Goal: Task Accomplishment & Management: Manage account settings

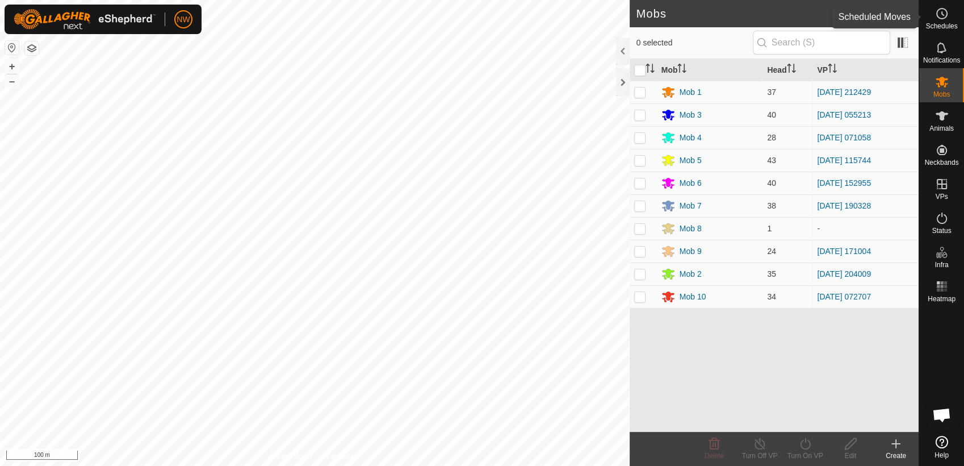
click at [940, 10] on icon at bounding box center [942, 14] width 14 height 14
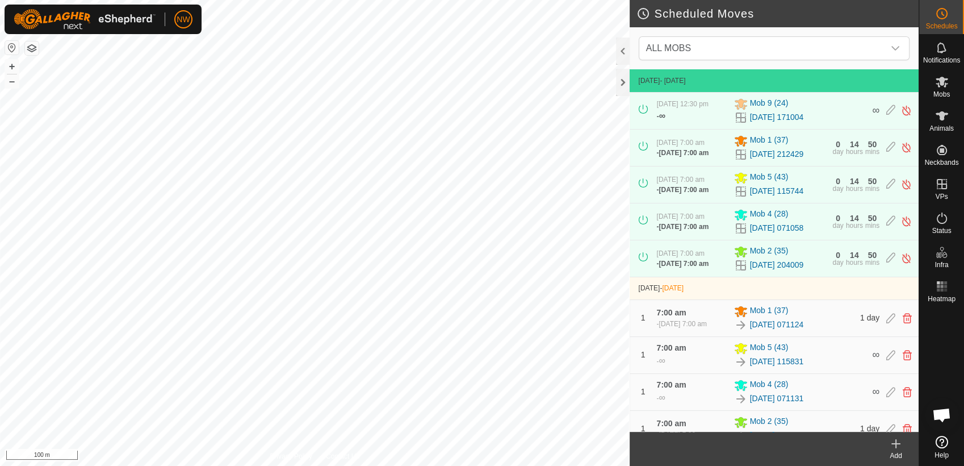
click at [897, 446] on icon at bounding box center [896, 444] width 14 height 14
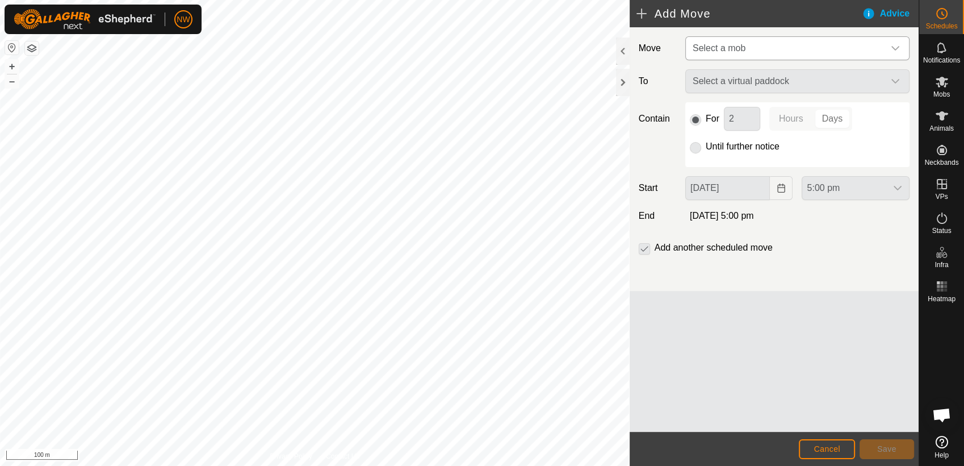
click at [894, 46] on icon "dropdown trigger" at bounding box center [895, 48] width 9 height 9
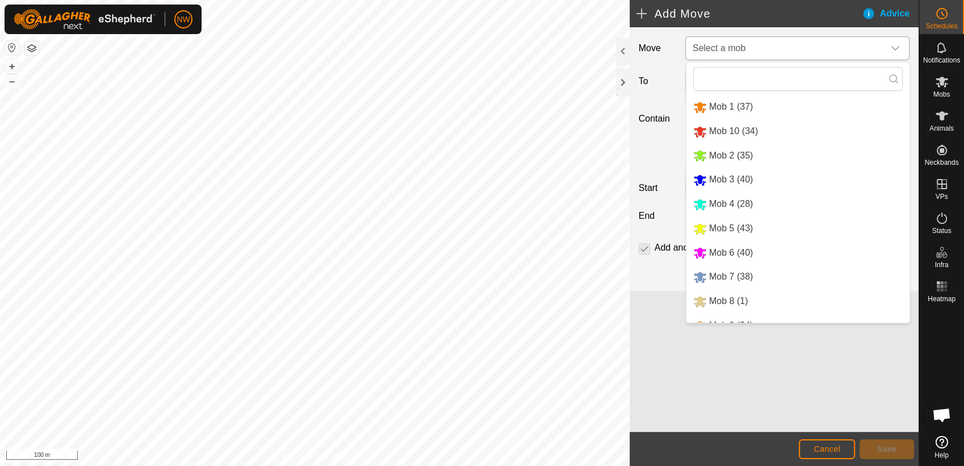
click at [722, 176] on li "Mob 3 (40)" at bounding box center [798, 179] width 223 height 23
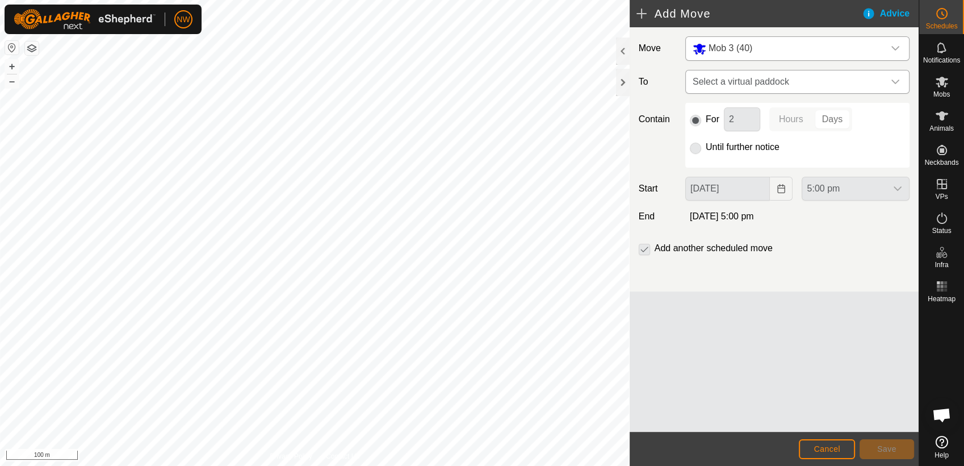
click at [898, 79] on icon "dropdown trigger" at bounding box center [895, 81] width 9 height 9
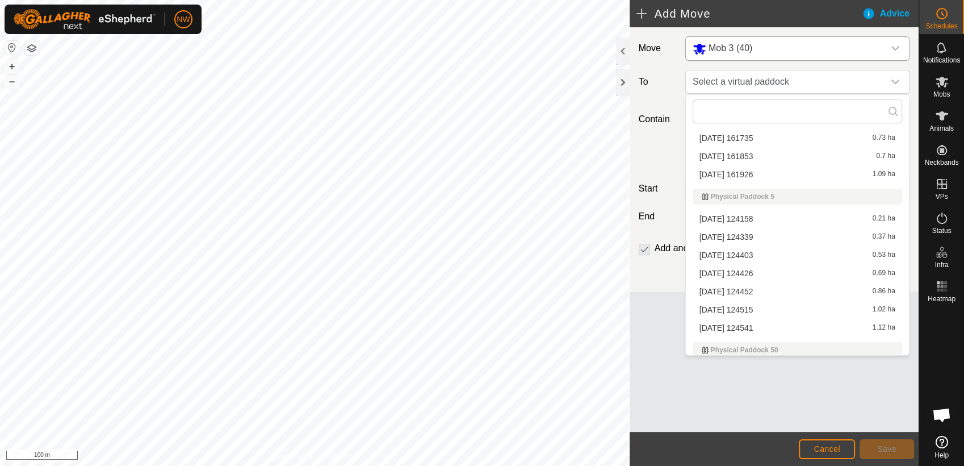
scroll to position [6291, 0]
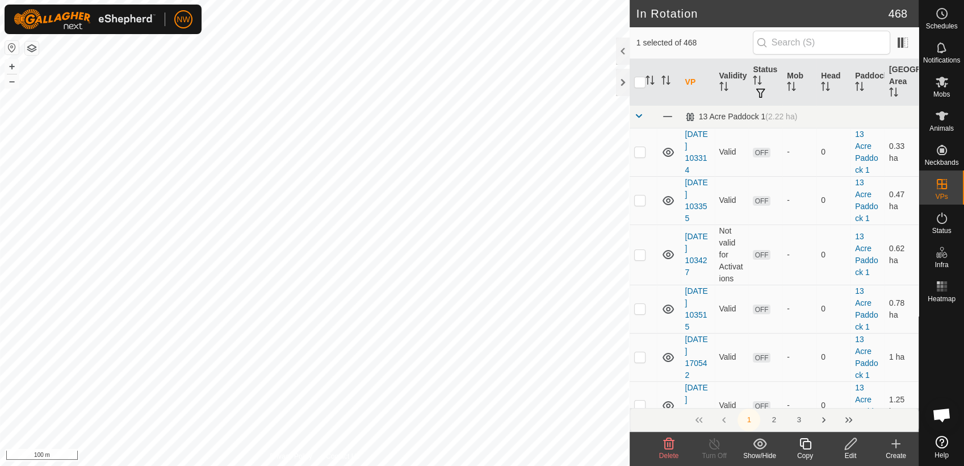
checkbox input "false"
checkbox input "true"
checkbox input "false"
click at [945, 15] on icon at bounding box center [942, 14] width 14 height 14
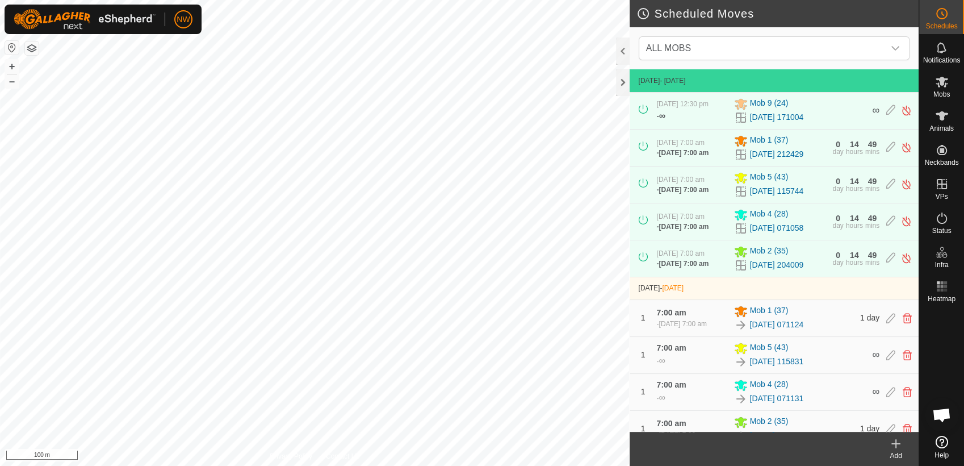
click at [896, 443] on icon at bounding box center [896, 444] width 0 height 8
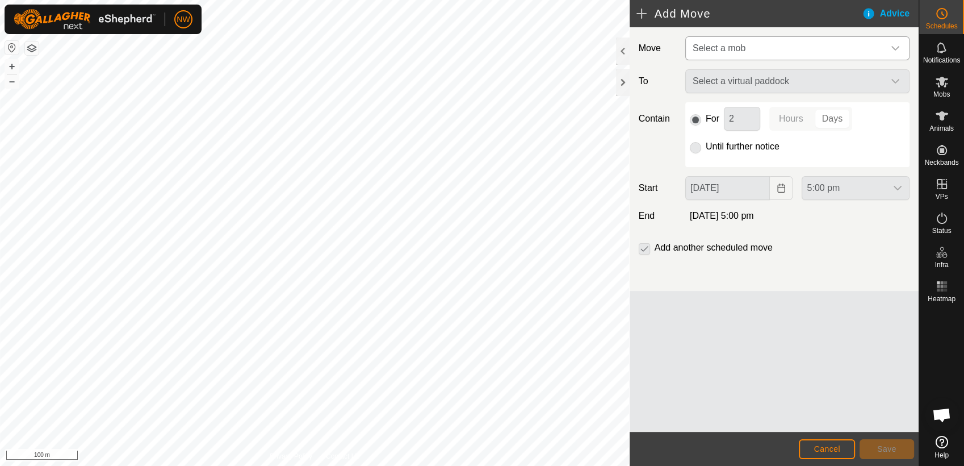
click at [895, 48] on icon "dropdown trigger" at bounding box center [895, 48] width 9 height 9
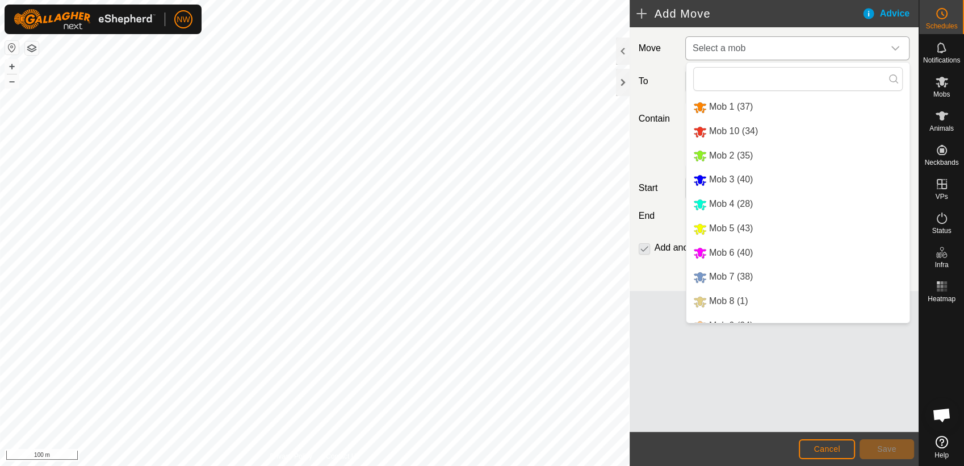
click at [726, 178] on li "Mob 3 (40)" at bounding box center [798, 179] width 223 height 23
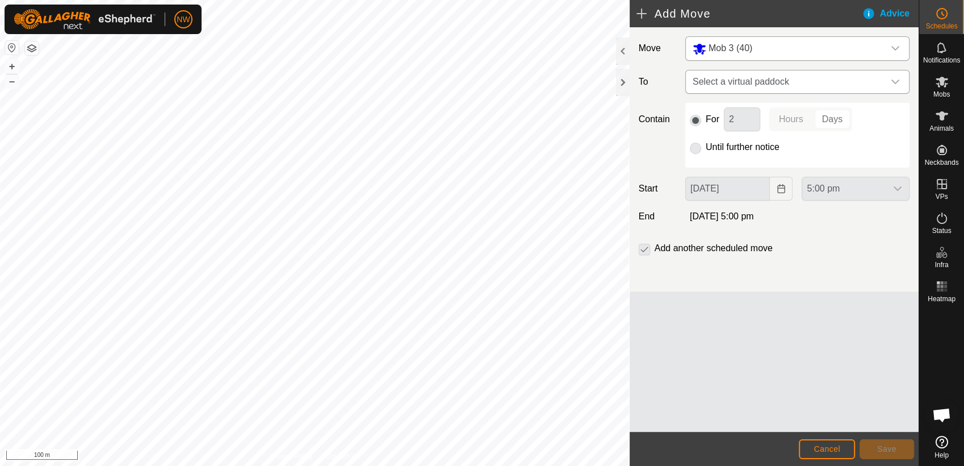
click at [894, 78] on icon "dropdown trigger" at bounding box center [895, 81] width 9 height 9
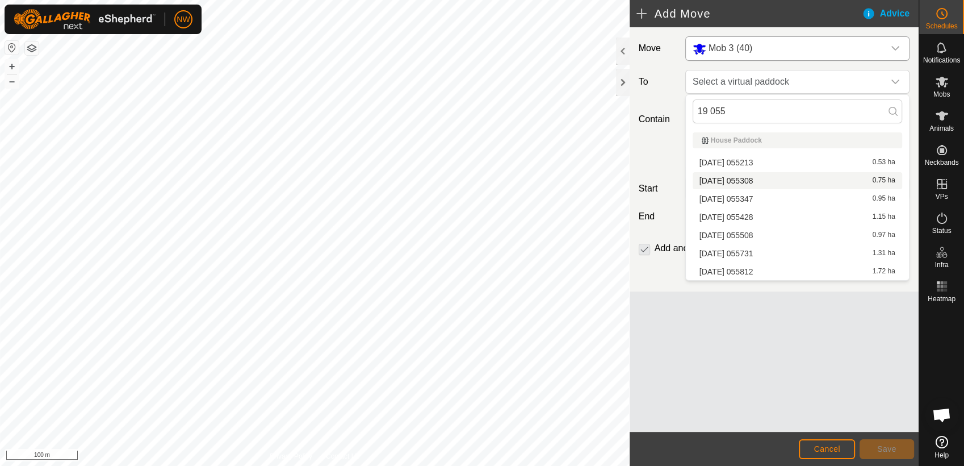
type input "19 055"
click at [744, 179] on li "[DATE] 055308 0.75 ha" at bounding box center [798, 180] width 210 height 17
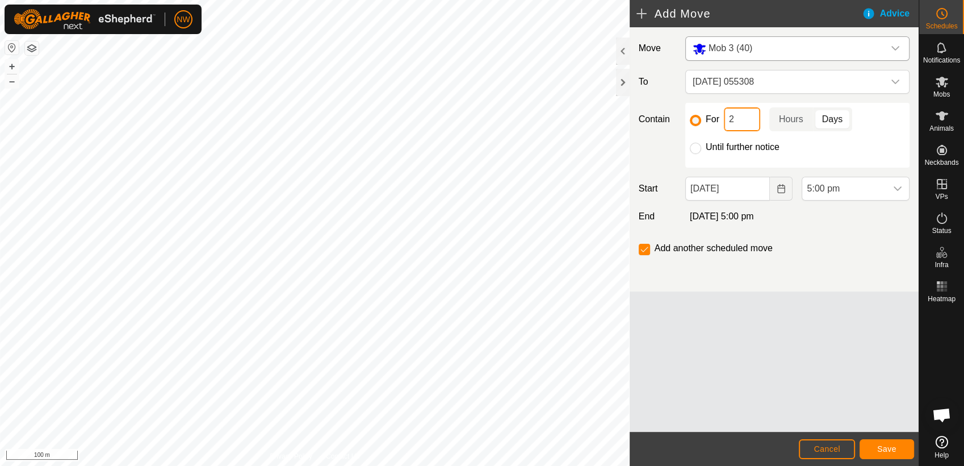
drag, startPoint x: 735, startPoint y: 115, endPoint x: 726, endPoint y: 121, distance: 11.0
click at [726, 121] on input "2" at bounding box center [742, 119] width 36 height 24
type input "1"
click at [783, 184] on icon "Choose Date" at bounding box center [780, 188] width 7 height 9
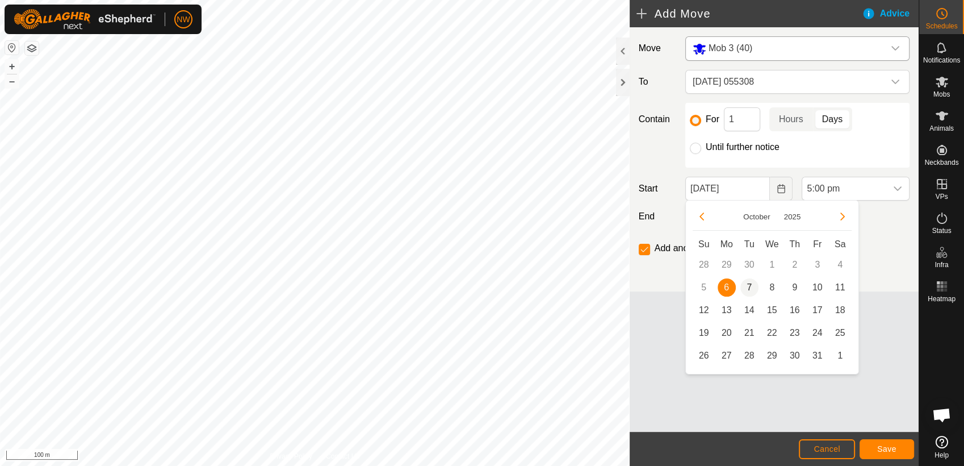
click at [750, 284] on span "7" at bounding box center [749, 287] width 18 height 18
type input "[DATE]"
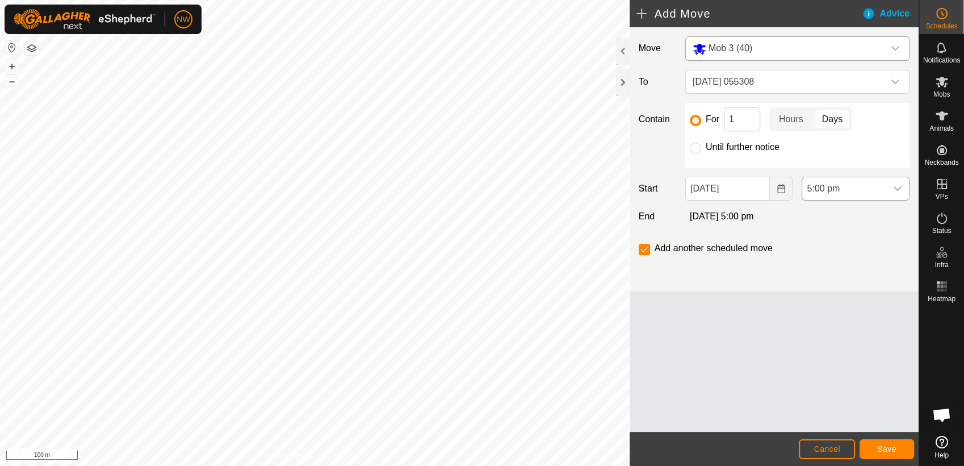
click at [897, 185] on icon "dropdown trigger" at bounding box center [897, 188] width 9 height 9
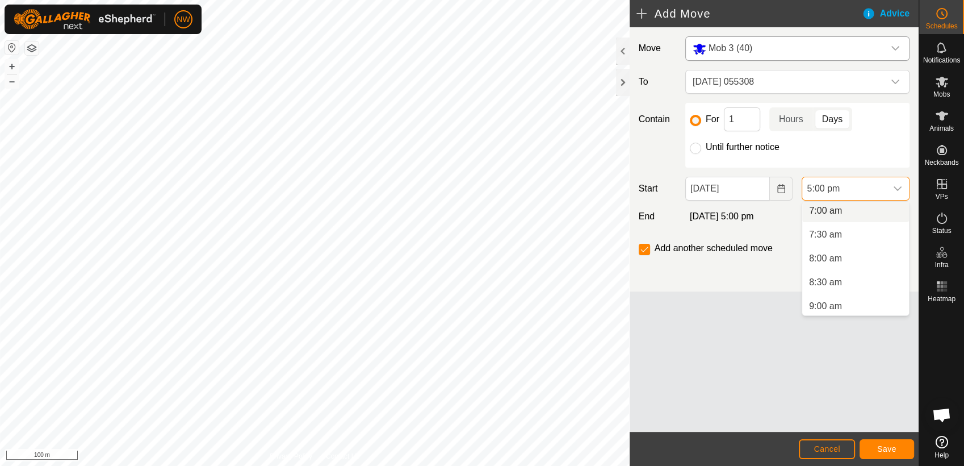
scroll to position [334, 0]
click at [822, 210] on li "7:00 am" at bounding box center [855, 213] width 107 height 23
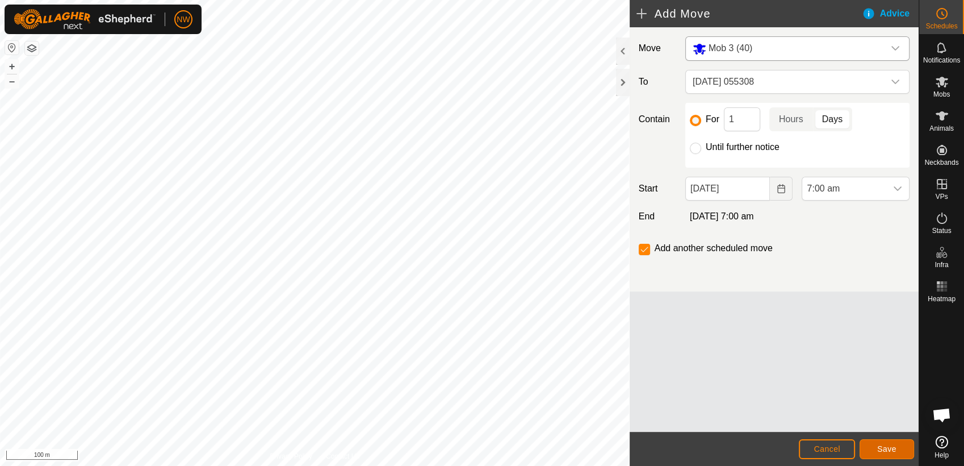
click at [883, 450] on span "Save" at bounding box center [886, 448] width 19 height 9
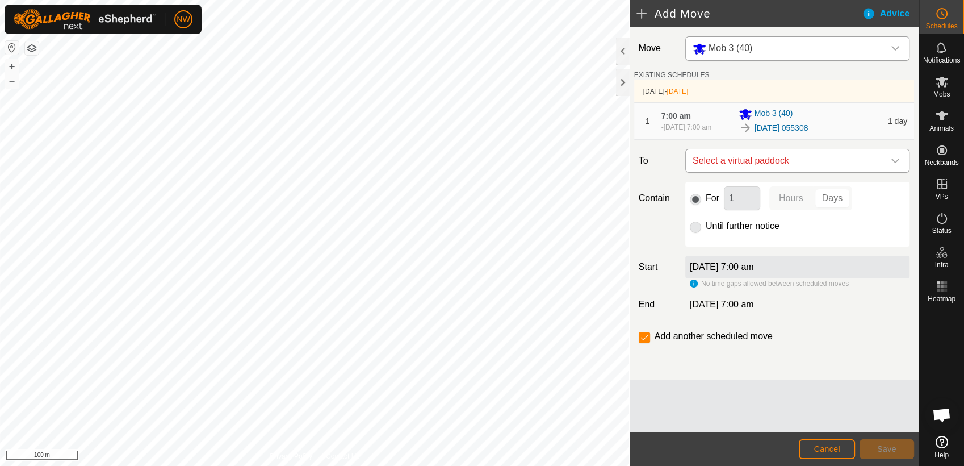
click at [896, 154] on div "dropdown trigger" at bounding box center [895, 160] width 23 height 23
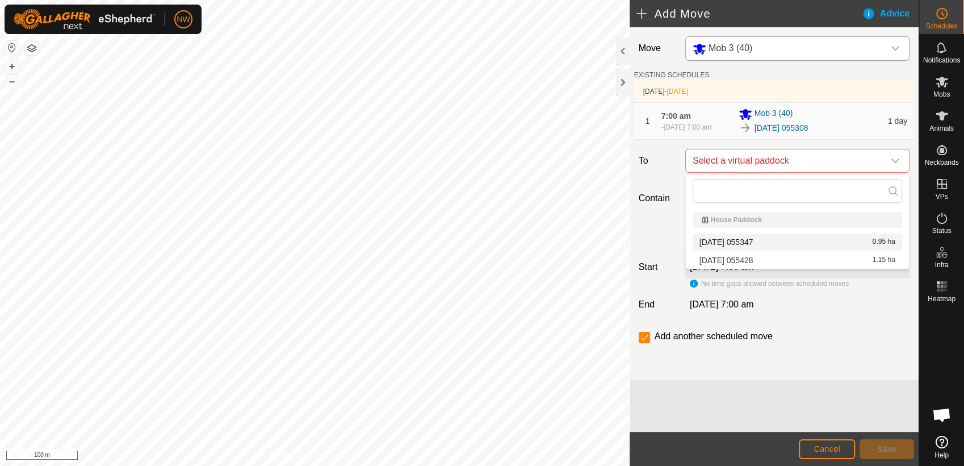
click at [756, 237] on li "[DATE] 055347 0.95 ha" at bounding box center [798, 241] width 210 height 17
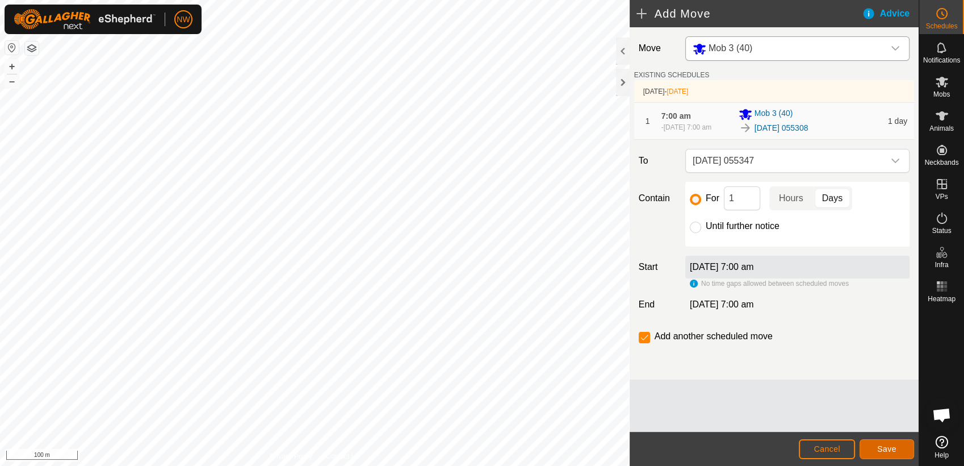
click at [884, 448] on span "Save" at bounding box center [886, 448] width 19 height 9
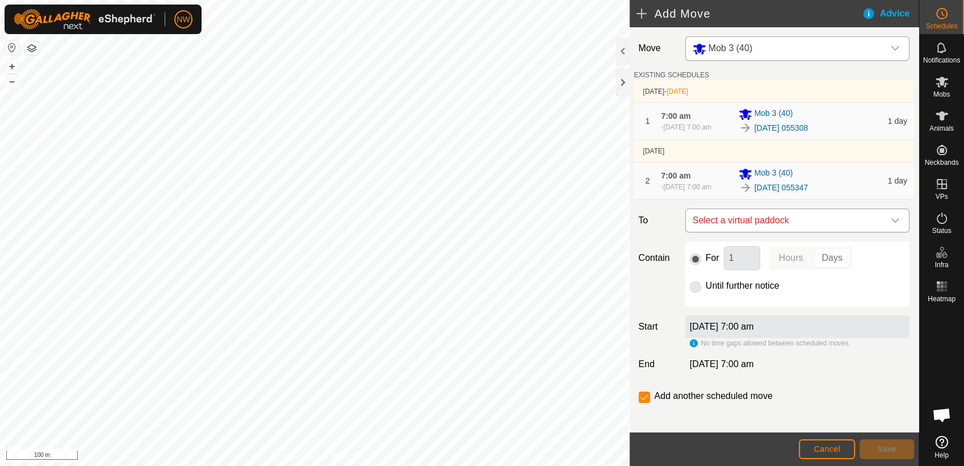
click at [891, 219] on icon "dropdown trigger" at bounding box center [895, 220] width 9 height 9
click at [776, 296] on li "[DATE] 055428 1.15 ha" at bounding box center [792, 301] width 202 height 17
click at [690, 284] on input "Until further notice" at bounding box center [695, 286] width 11 height 11
radio input "true"
checkbox input "false"
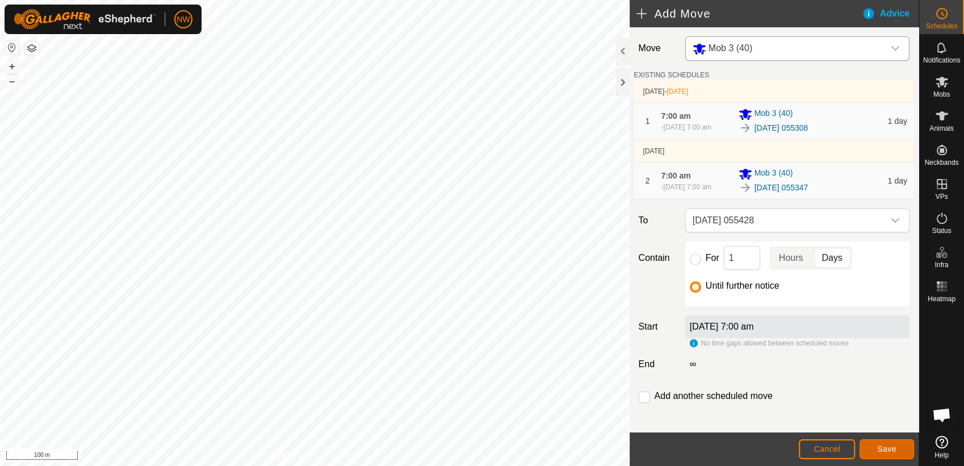
click at [877, 450] on button "Save" at bounding box center [887, 449] width 55 height 20
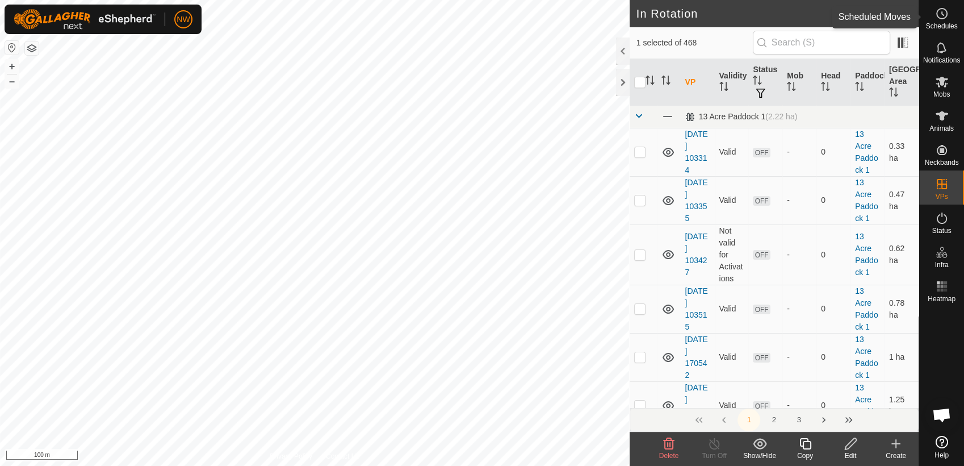
click at [942, 11] on icon at bounding box center [942, 14] width 14 height 14
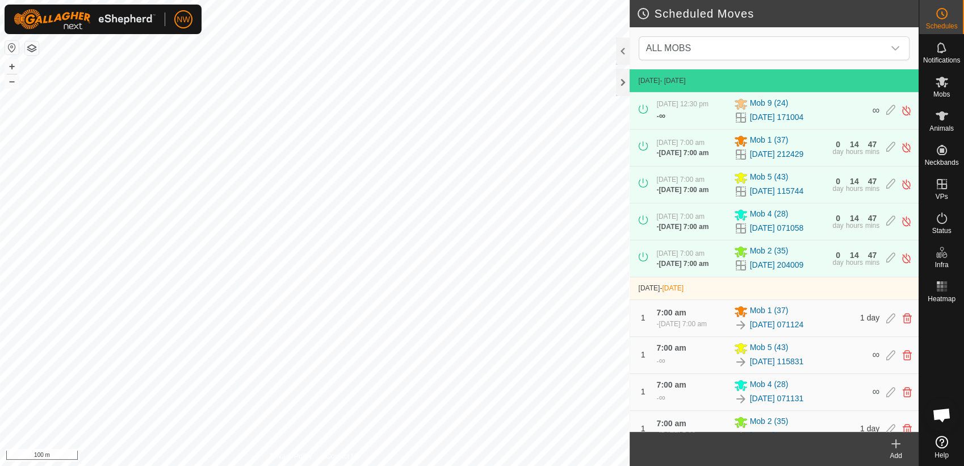
click at [898, 444] on icon at bounding box center [896, 444] width 14 height 14
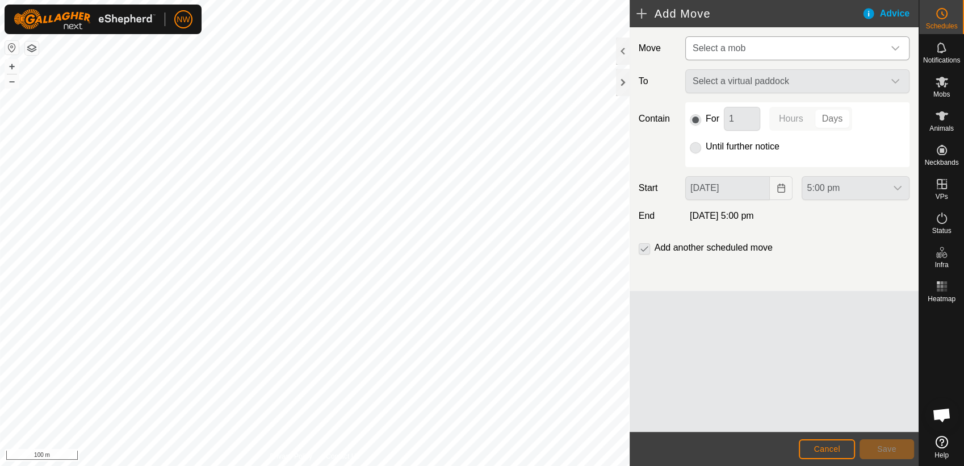
click at [894, 43] on div "dropdown trigger" at bounding box center [895, 48] width 23 height 23
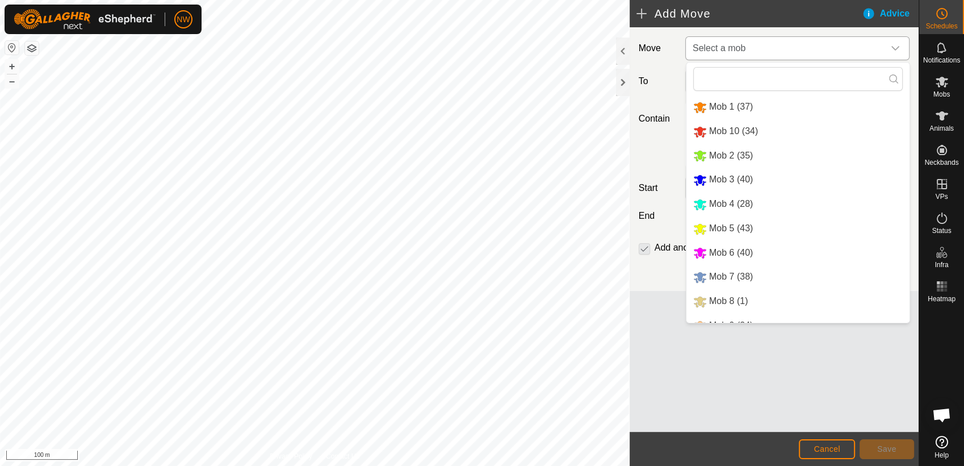
click at [727, 128] on li "Mob 10 (34)" at bounding box center [798, 131] width 223 height 23
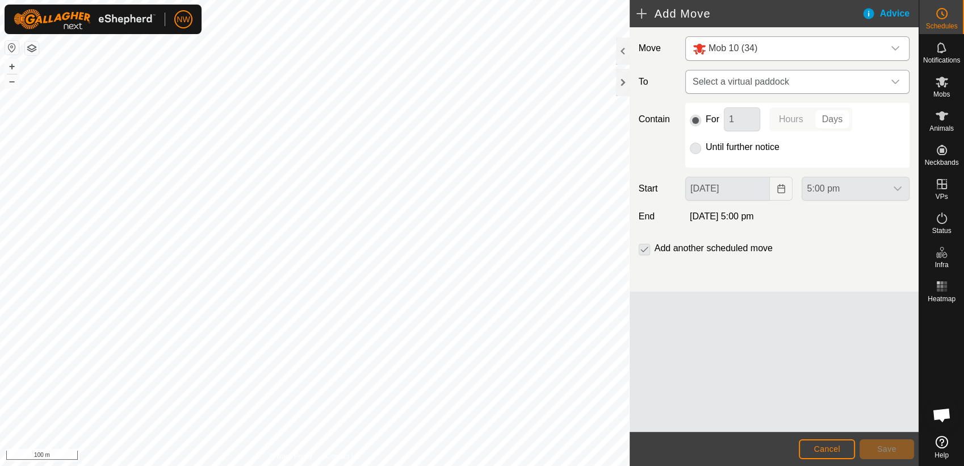
click at [896, 82] on icon "dropdown trigger" at bounding box center [896, 81] width 8 height 5
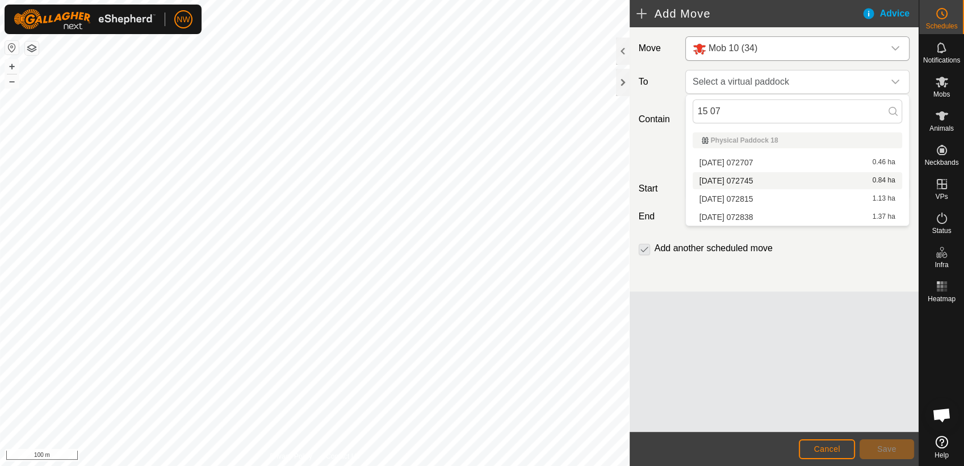
type input "15 07"
click at [750, 177] on li "[DATE] 072745 0.84 ha" at bounding box center [798, 180] width 210 height 17
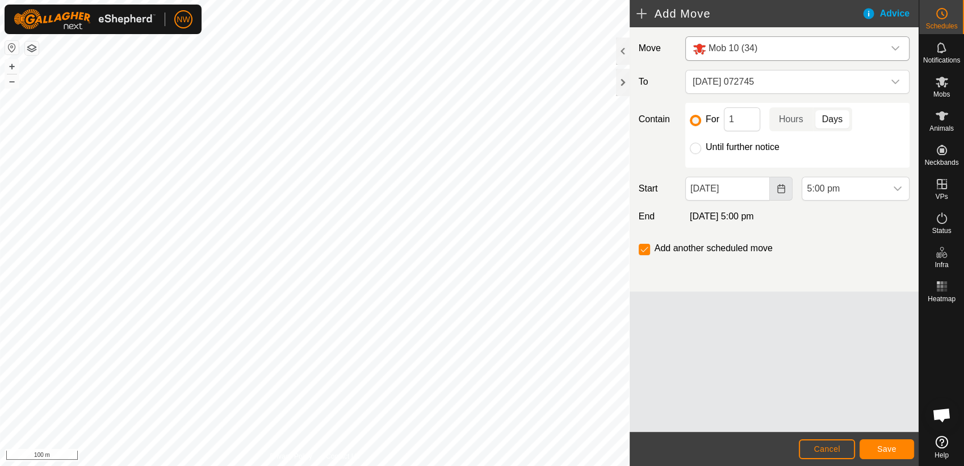
click at [781, 187] on icon "Choose Date" at bounding box center [780, 188] width 7 height 9
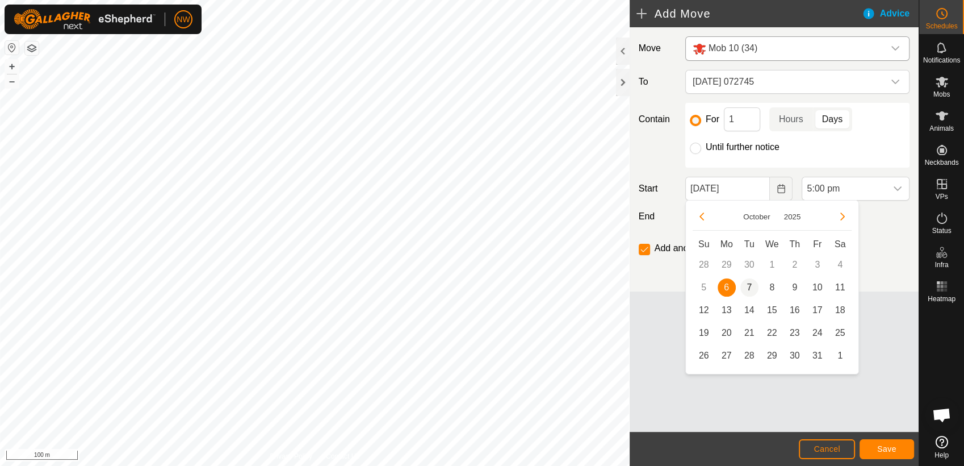
click at [750, 286] on span "7" at bounding box center [749, 287] width 18 height 18
type input "[DATE]"
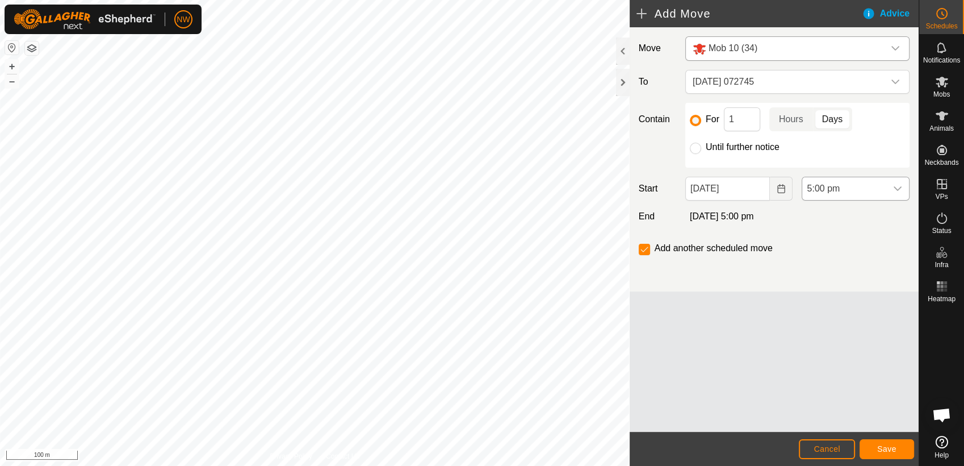
click at [899, 190] on icon "dropdown trigger" at bounding box center [897, 188] width 9 height 9
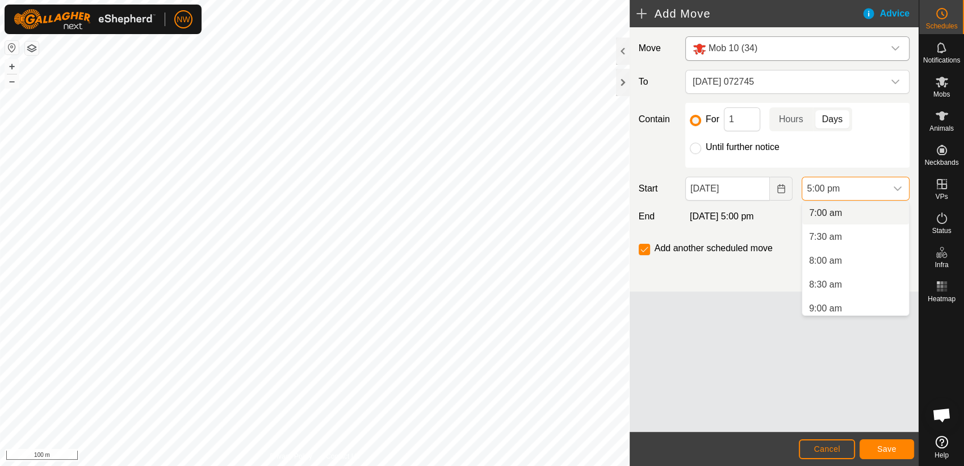
click at [829, 210] on li "7:00 am" at bounding box center [855, 213] width 107 height 23
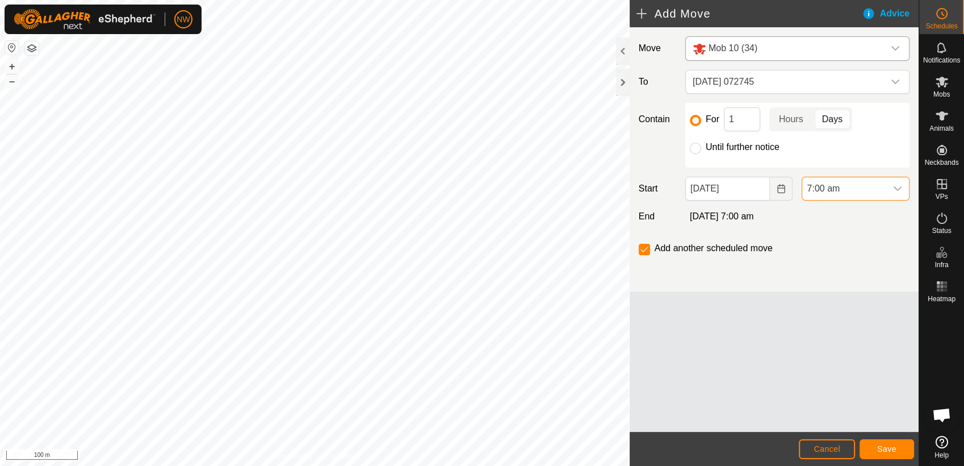
scroll to position [720, 0]
click at [888, 445] on span "Save" at bounding box center [886, 448] width 19 height 9
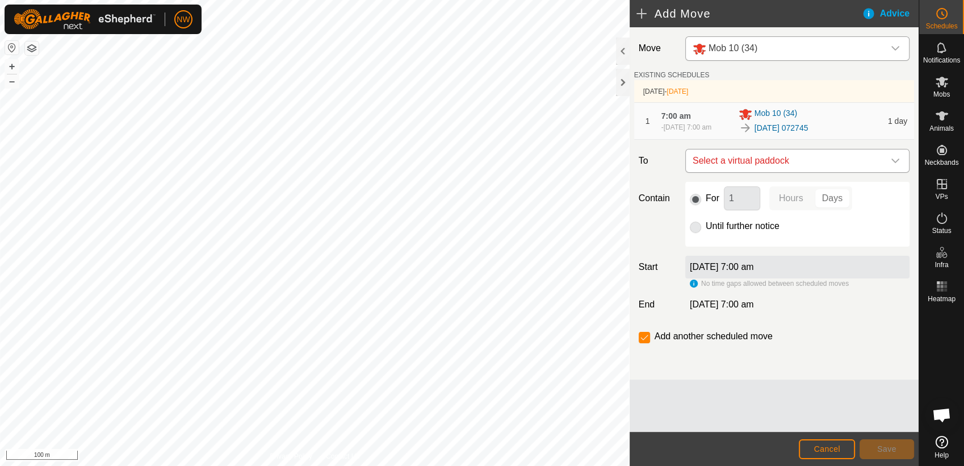
click at [895, 161] on icon "dropdown trigger" at bounding box center [895, 160] width 9 height 9
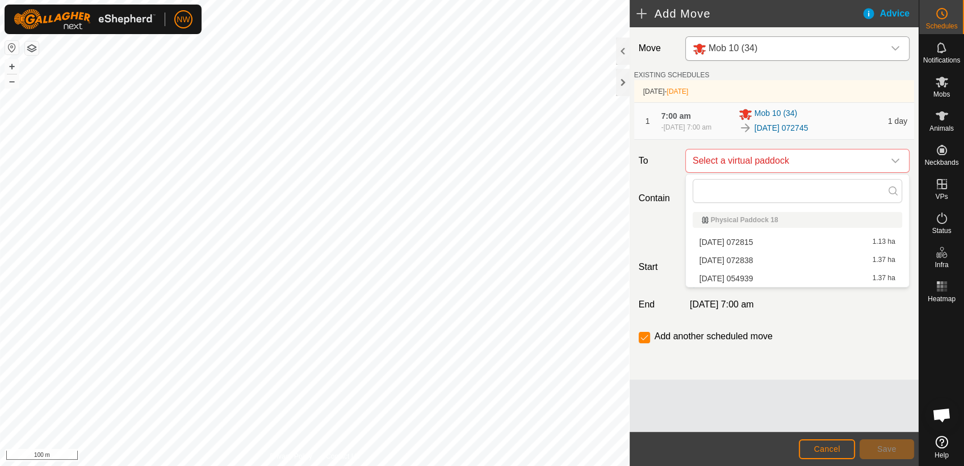
click at [729, 237] on li "[DATE] 072815 1.13 ha" at bounding box center [798, 241] width 210 height 17
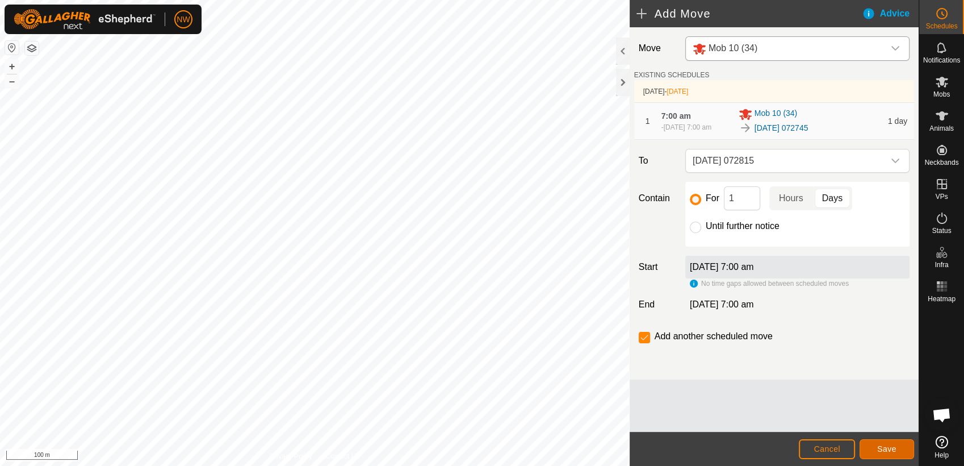
click at [886, 446] on span "Save" at bounding box center [886, 448] width 19 height 9
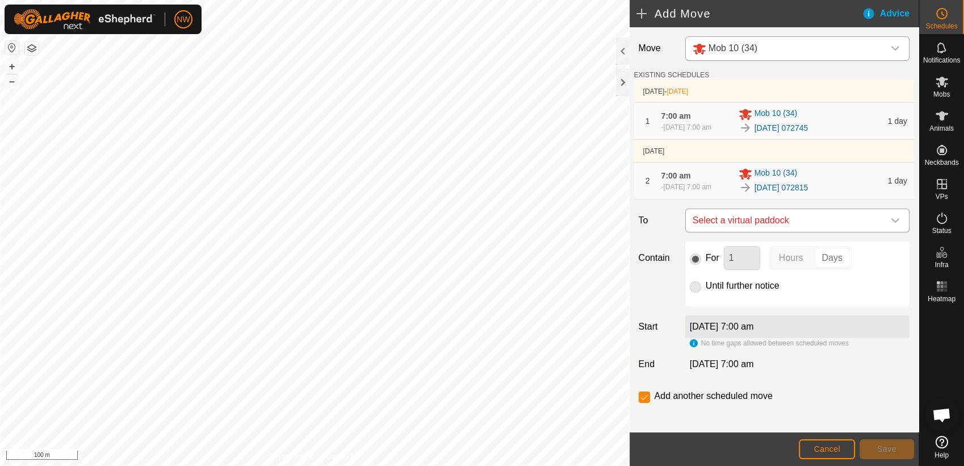
click at [891, 217] on icon "dropdown trigger" at bounding box center [895, 220] width 9 height 9
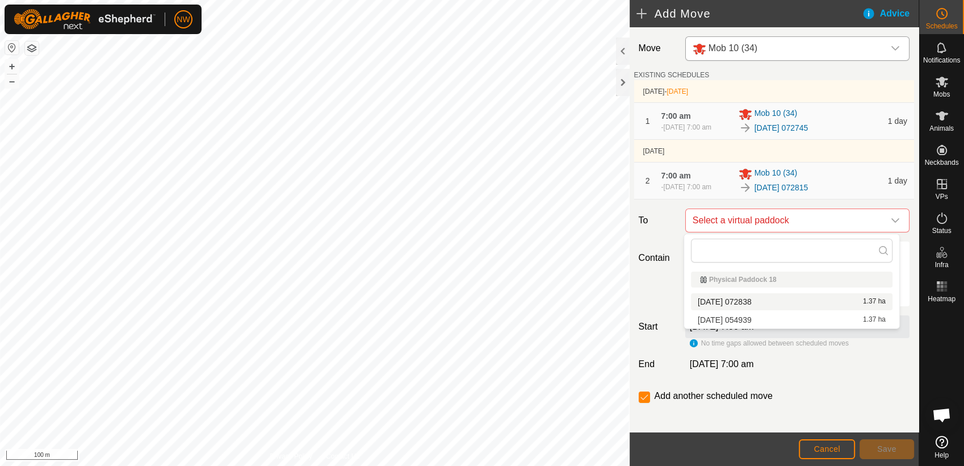
click at [754, 298] on li "[DATE] 072838 1.37 ha" at bounding box center [792, 301] width 202 height 17
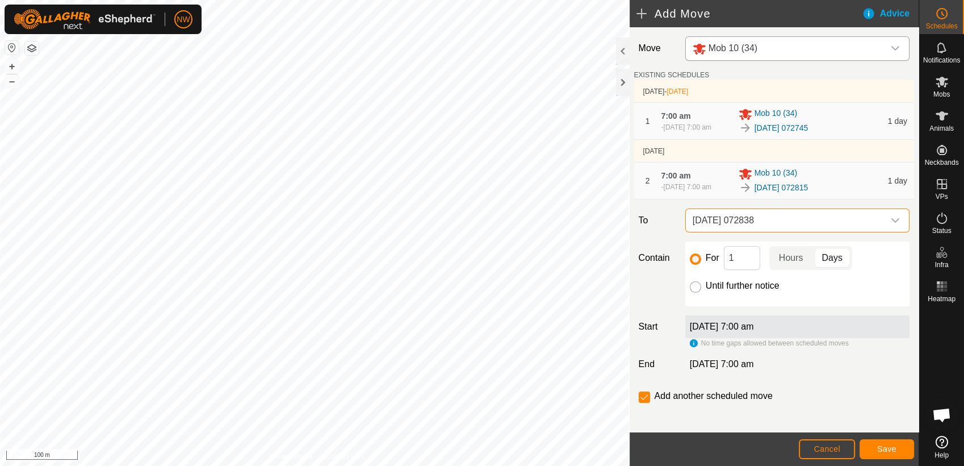
click at [697, 287] on input "Until further notice" at bounding box center [695, 286] width 11 height 11
radio input "true"
checkbox input "false"
click at [885, 447] on span "Save" at bounding box center [886, 448] width 19 height 9
